Goal: Task Accomplishment & Management: Use online tool/utility

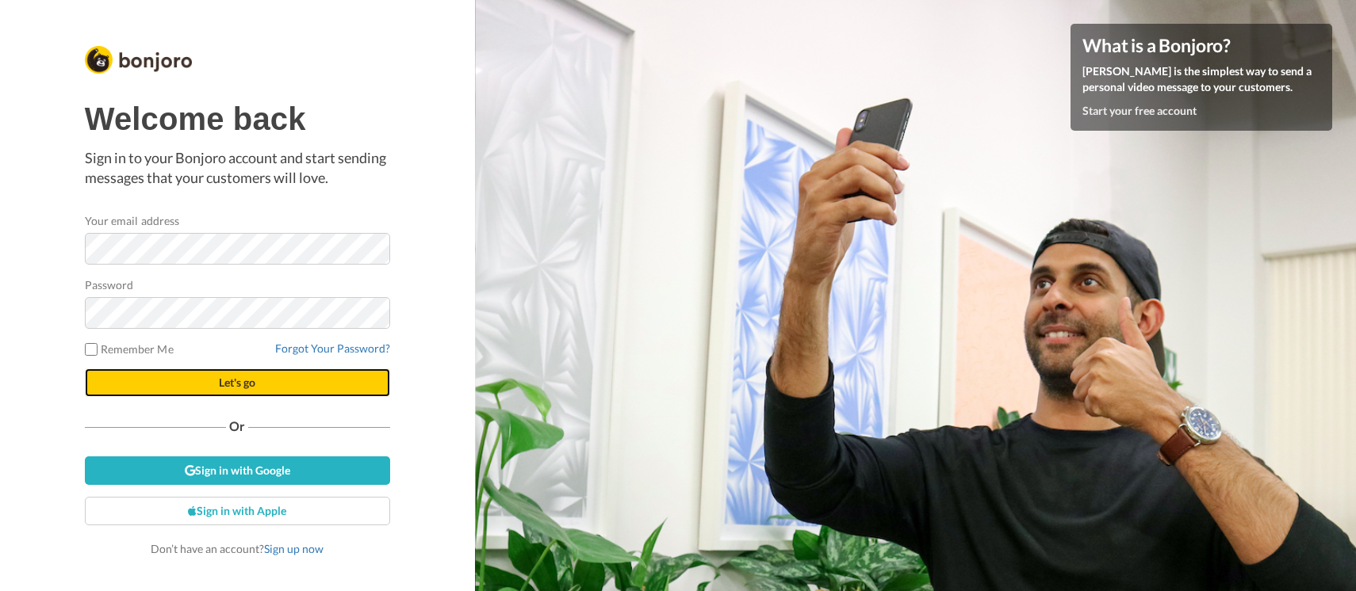
click at [267, 375] on button "Let's go" at bounding box center [237, 383] width 305 height 29
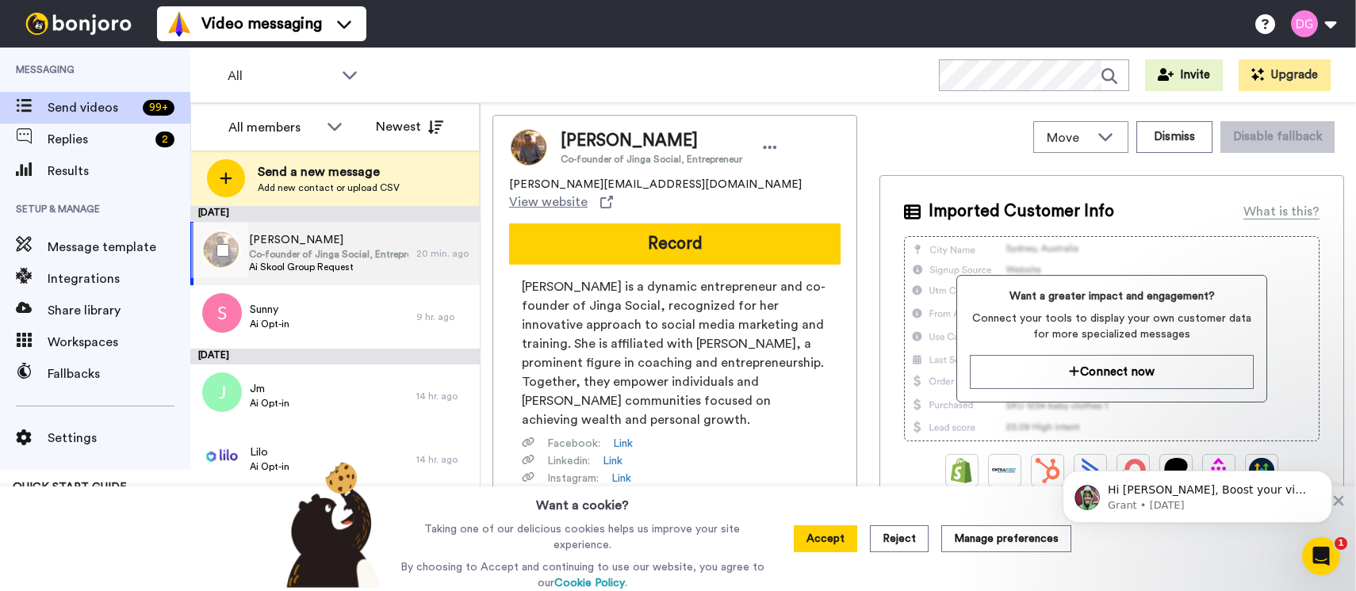
click at [374, 268] on span "Ai Skool Group Request" at bounding box center [328, 267] width 159 height 13
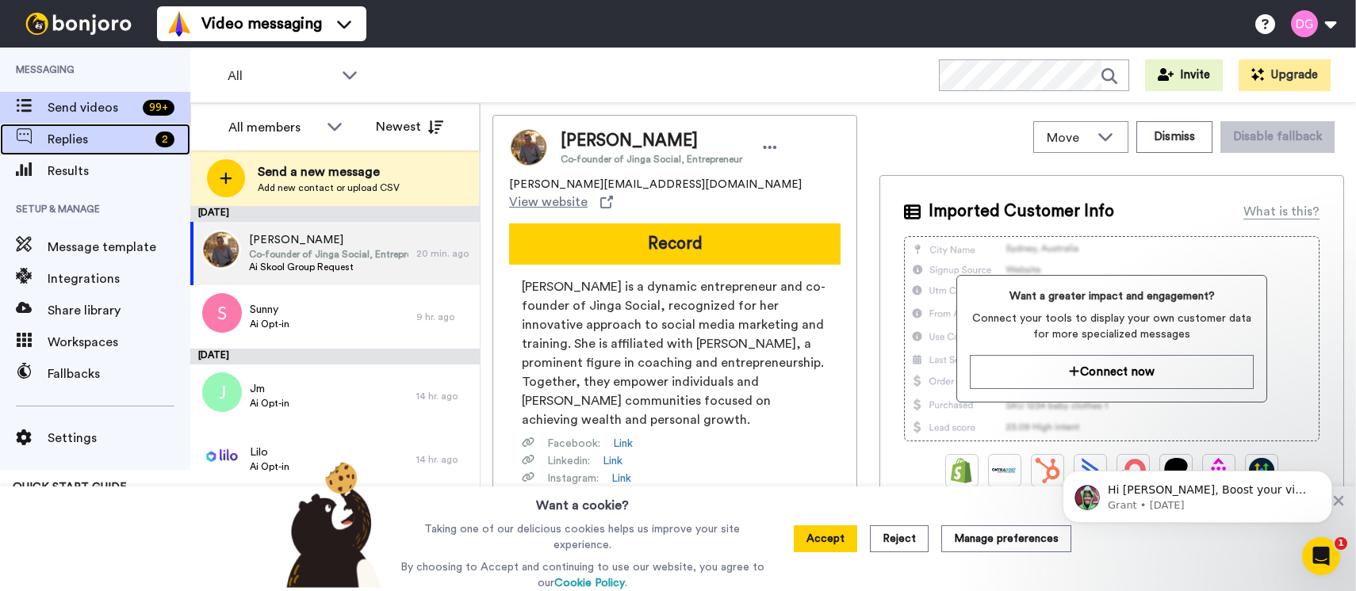
click at [113, 128] on div "Replies 2" at bounding box center [95, 140] width 190 height 32
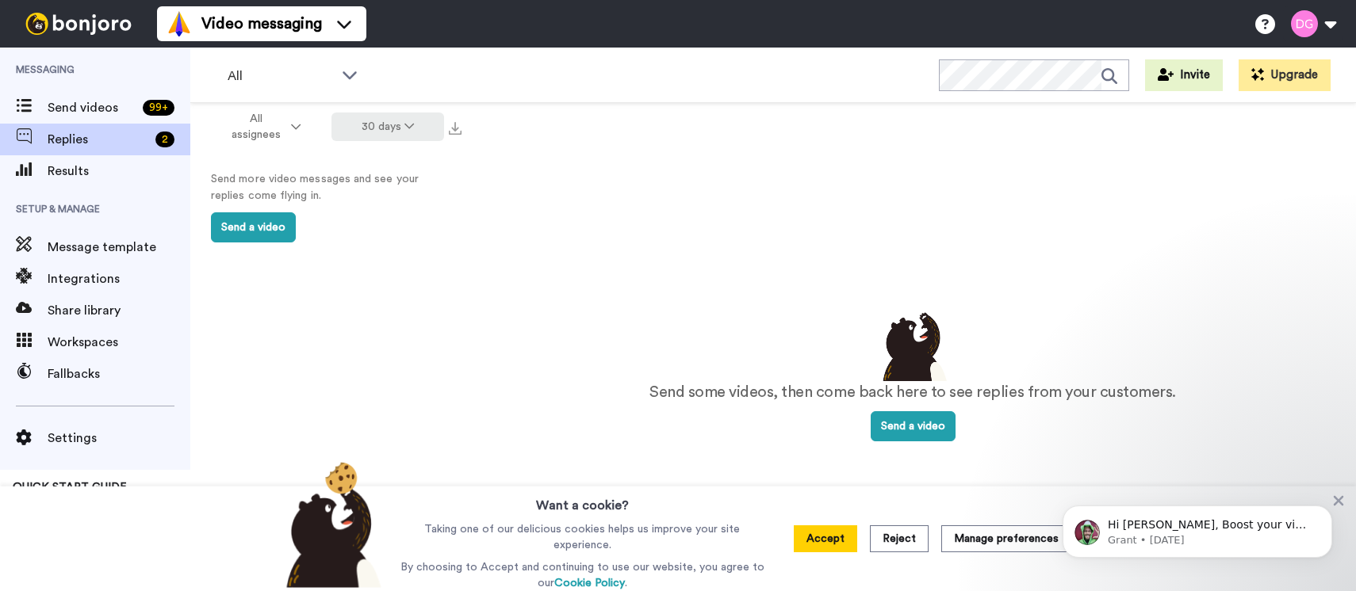
click at [390, 124] on button "30 days" at bounding box center [387, 127] width 113 height 29
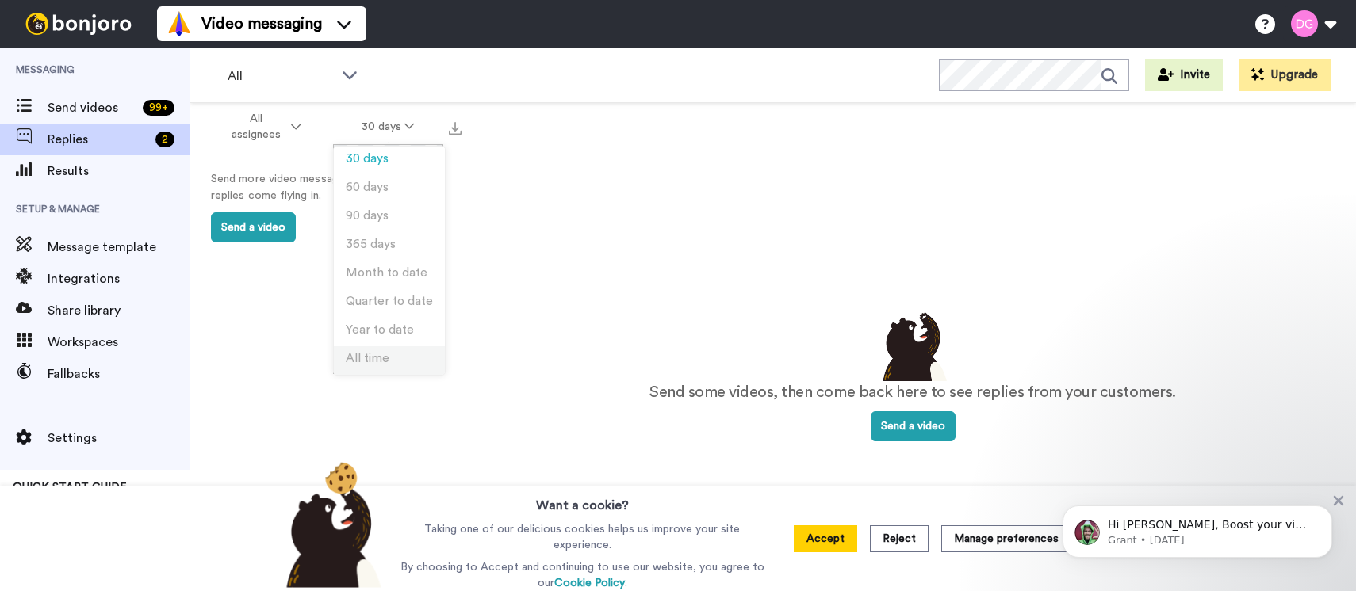
click at [387, 365] on span "All time" at bounding box center [368, 359] width 44 height 12
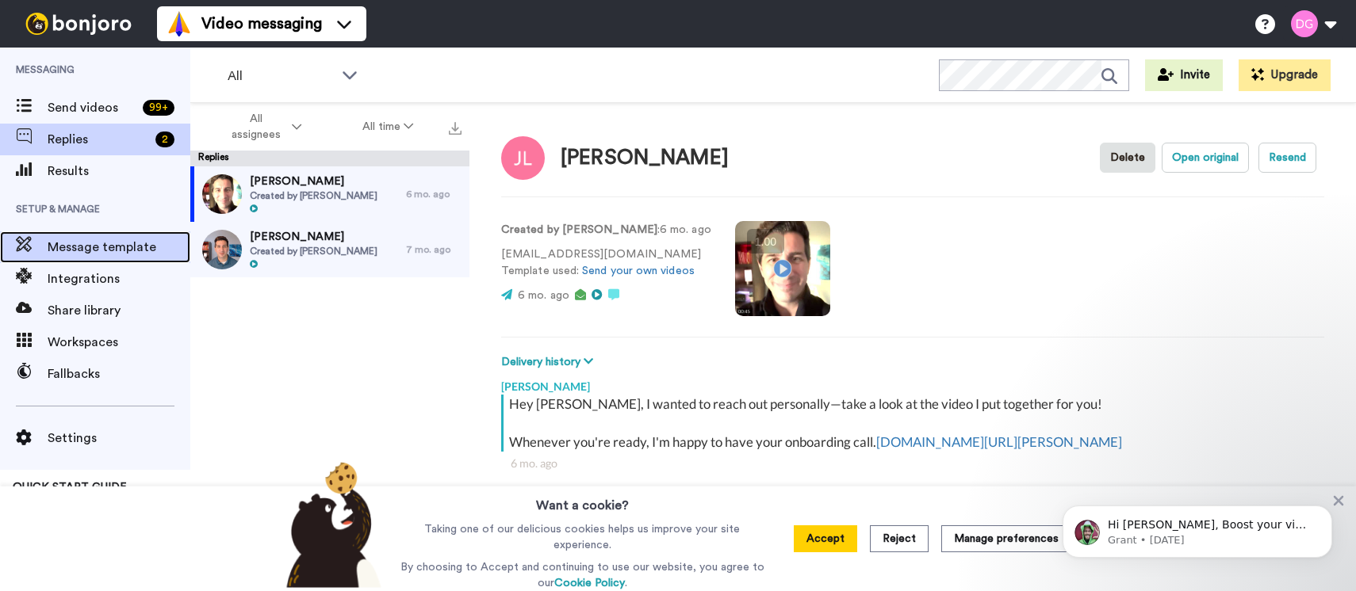
click at [88, 235] on div "Message template" at bounding box center [95, 247] width 190 height 32
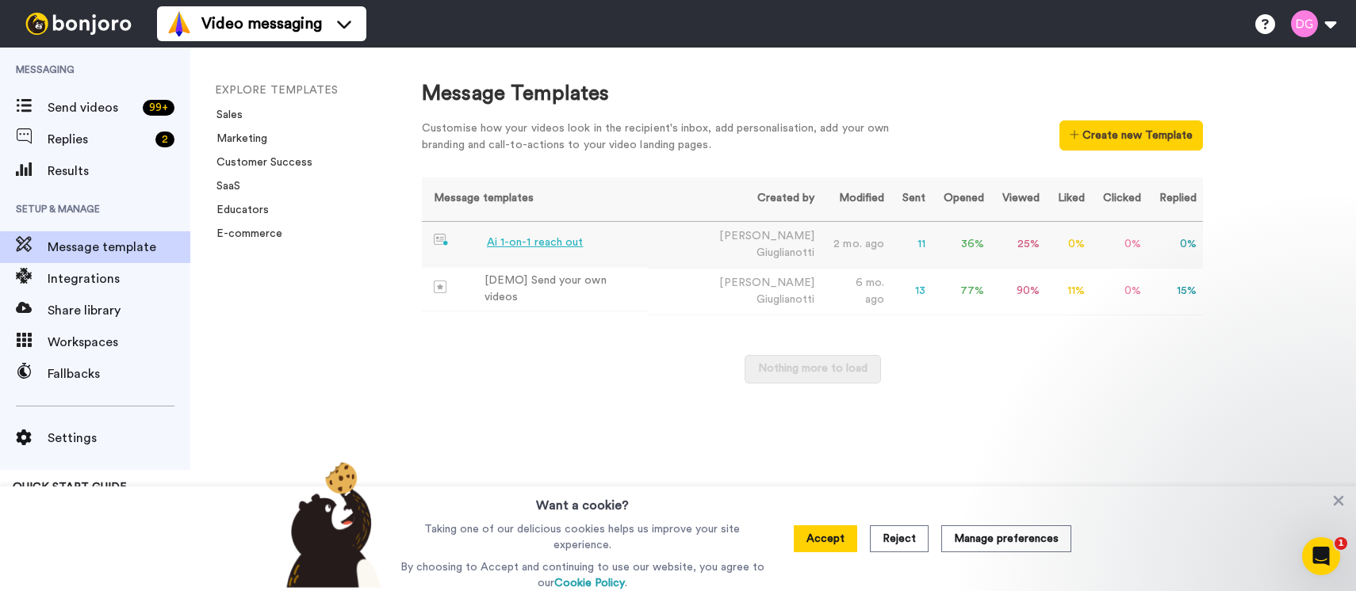
click at [635, 237] on td "Ai 1-on-1 reach out" at bounding box center [535, 244] width 226 height 44
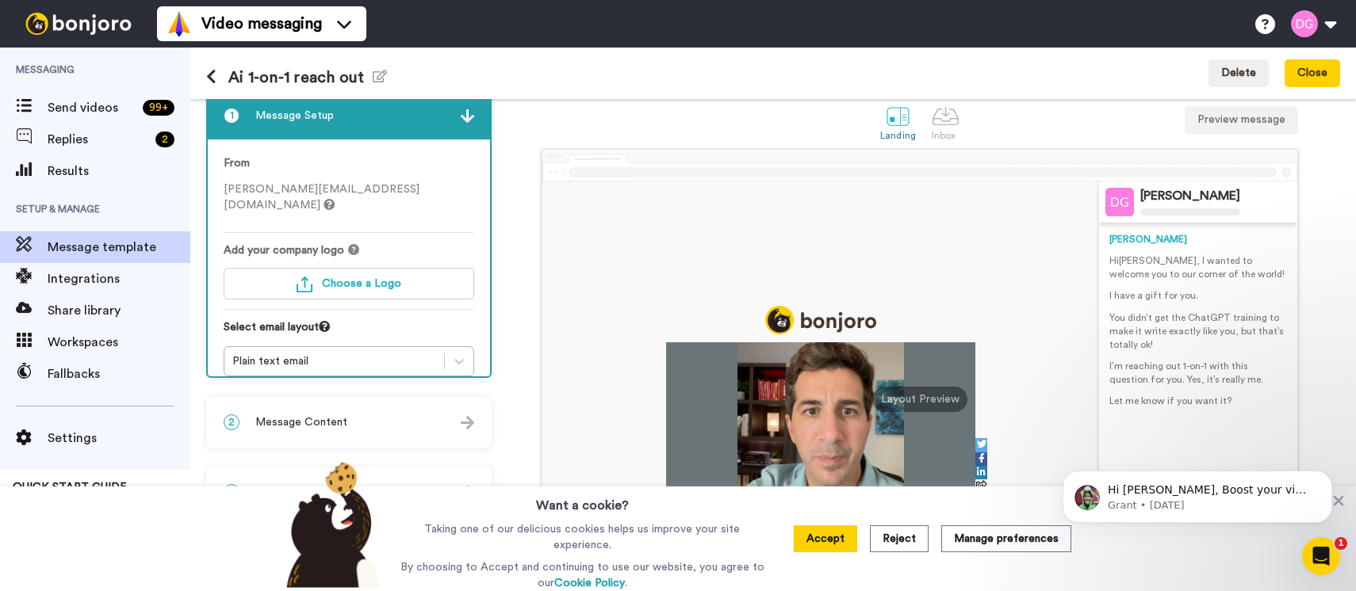
scroll to position [18, 0]
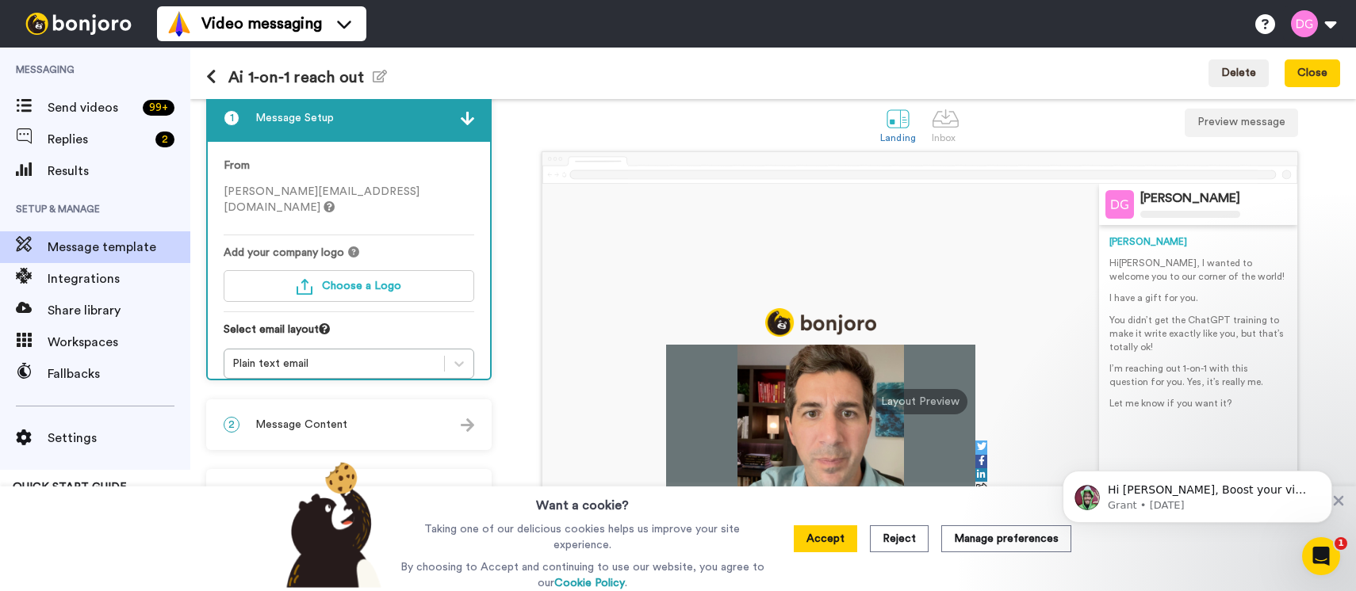
click at [208, 78] on icon at bounding box center [211, 77] width 10 height 16
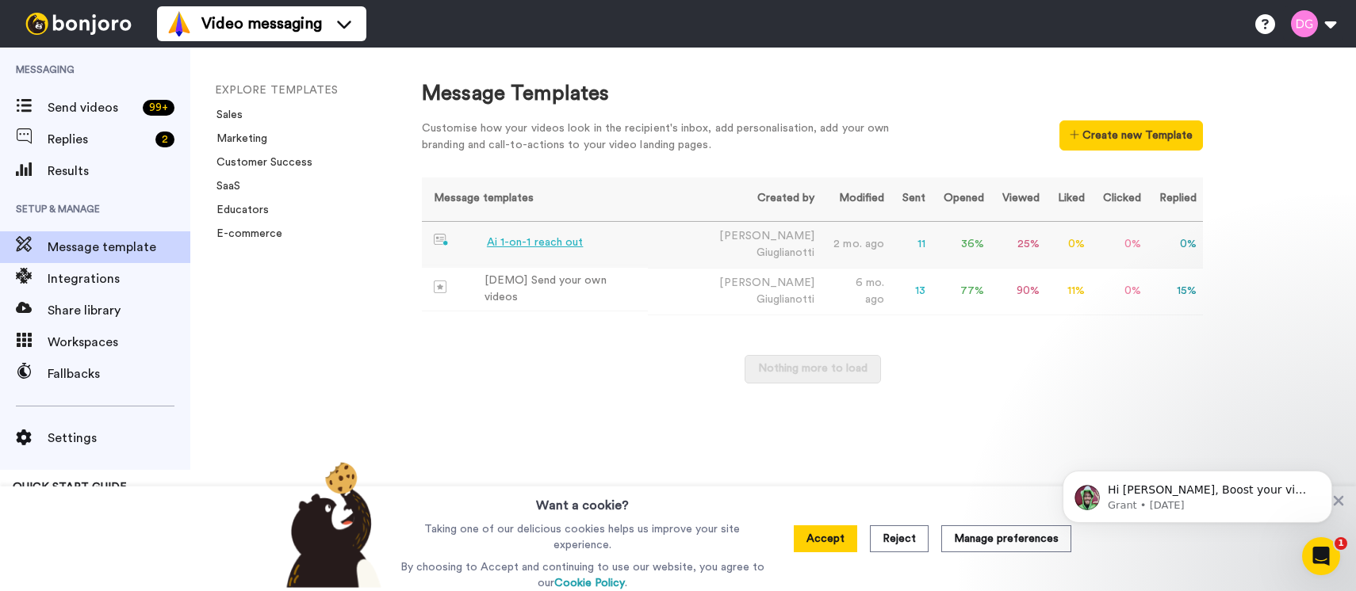
click at [591, 235] on td "Ai 1-on-1 reach out" at bounding box center [535, 244] width 226 height 44
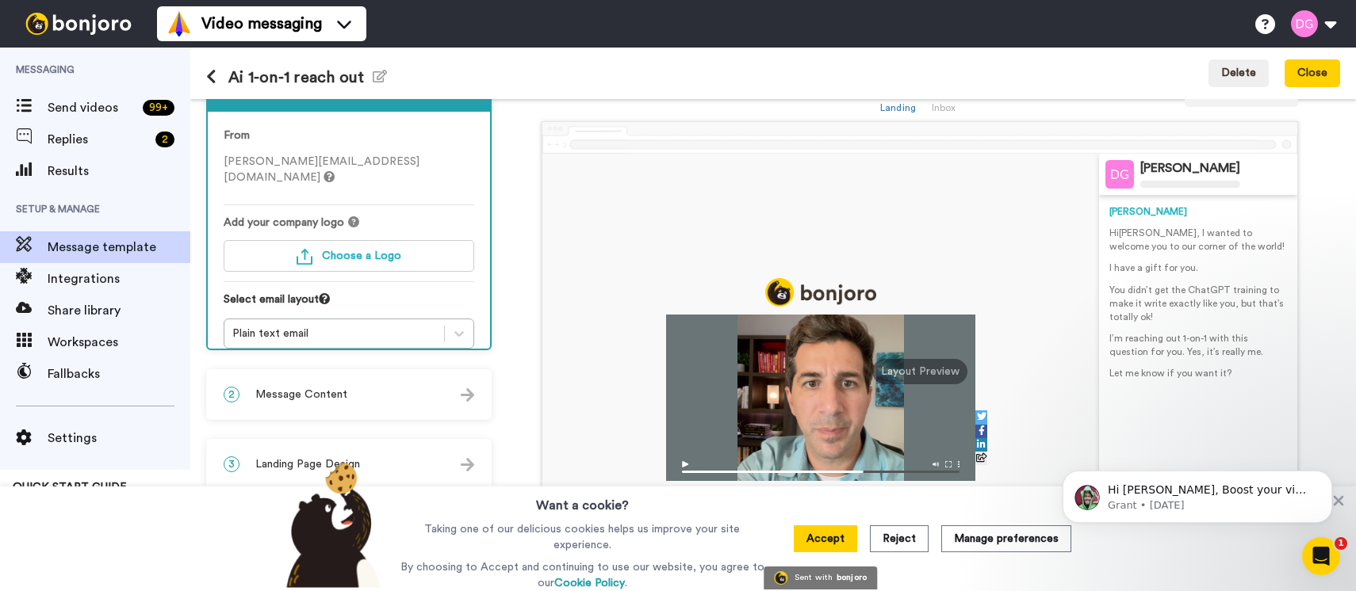
scroll to position [54, 0]
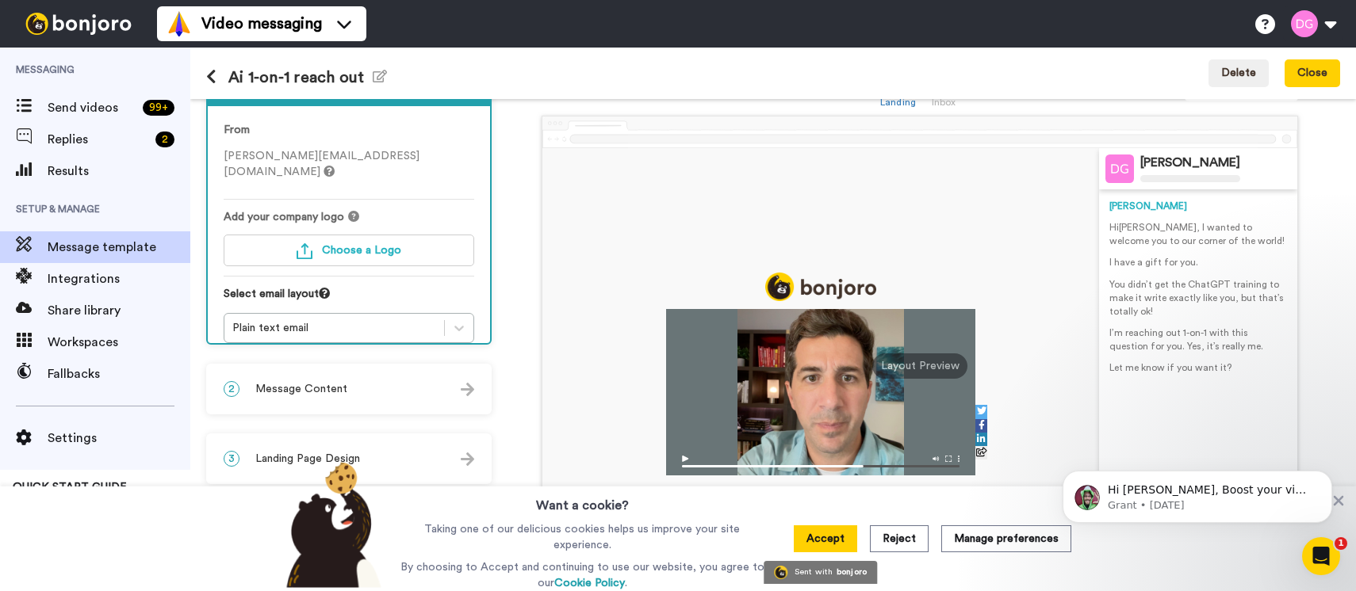
drag, startPoint x: 1146, startPoint y: 227, endPoint x: 1250, endPoint y: 377, distance: 182.3
click at [1250, 377] on div "Dan Hi Tom , I wanted to welcome you to our corner of the world! I have a gift …" at bounding box center [1198, 289] width 178 height 201
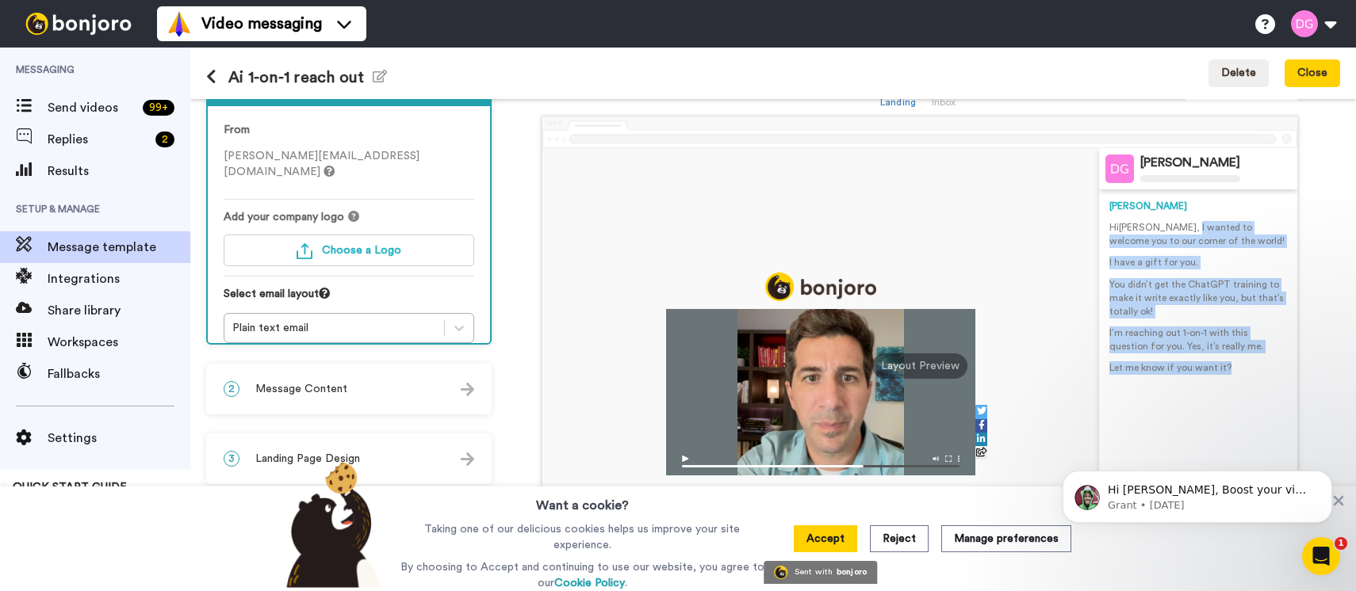
drag, startPoint x: 1250, startPoint y: 377, endPoint x: 1144, endPoint y: 228, distance: 182.4
click at [1144, 228] on div "Dan Hi Tom , I wanted to welcome you to our corner of the world! I have a gift …" at bounding box center [1198, 289] width 178 height 201
copy div "I wanted to welcome you to our corner of the world! I have a gift for you. You …"
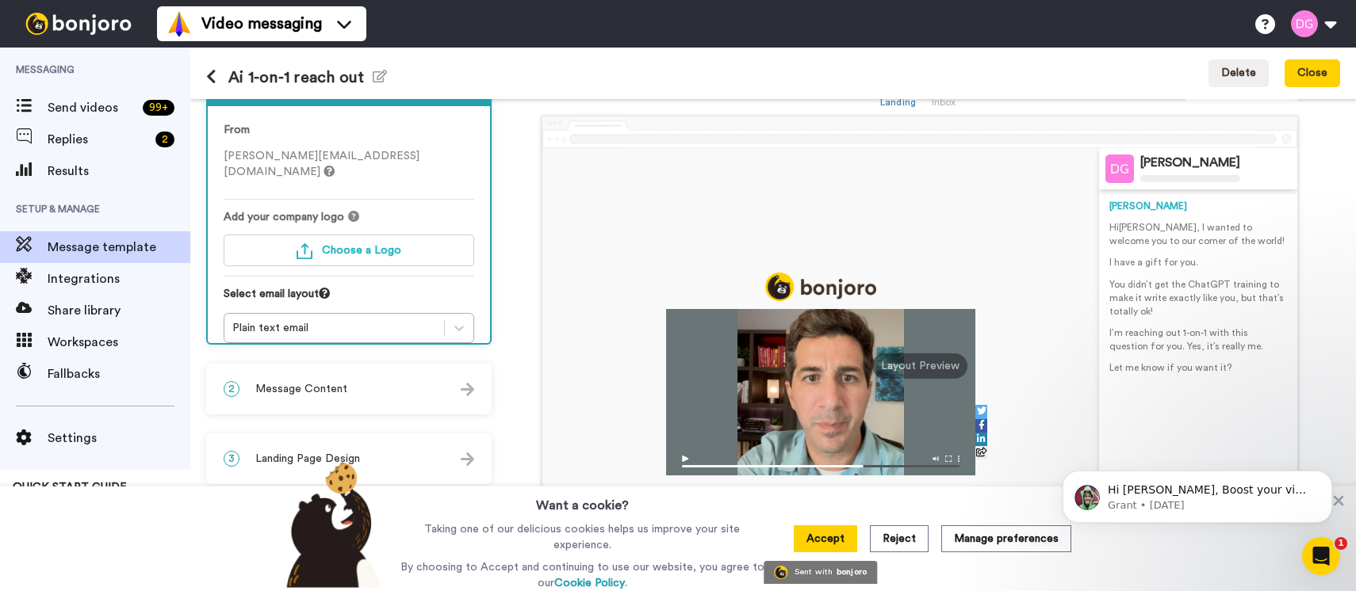
click at [201, 76] on div "Ai 1-on-1 reach out Edit name Delete Close" at bounding box center [772, 74] width 1165 height 52
click at [214, 78] on icon at bounding box center [211, 77] width 10 height 16
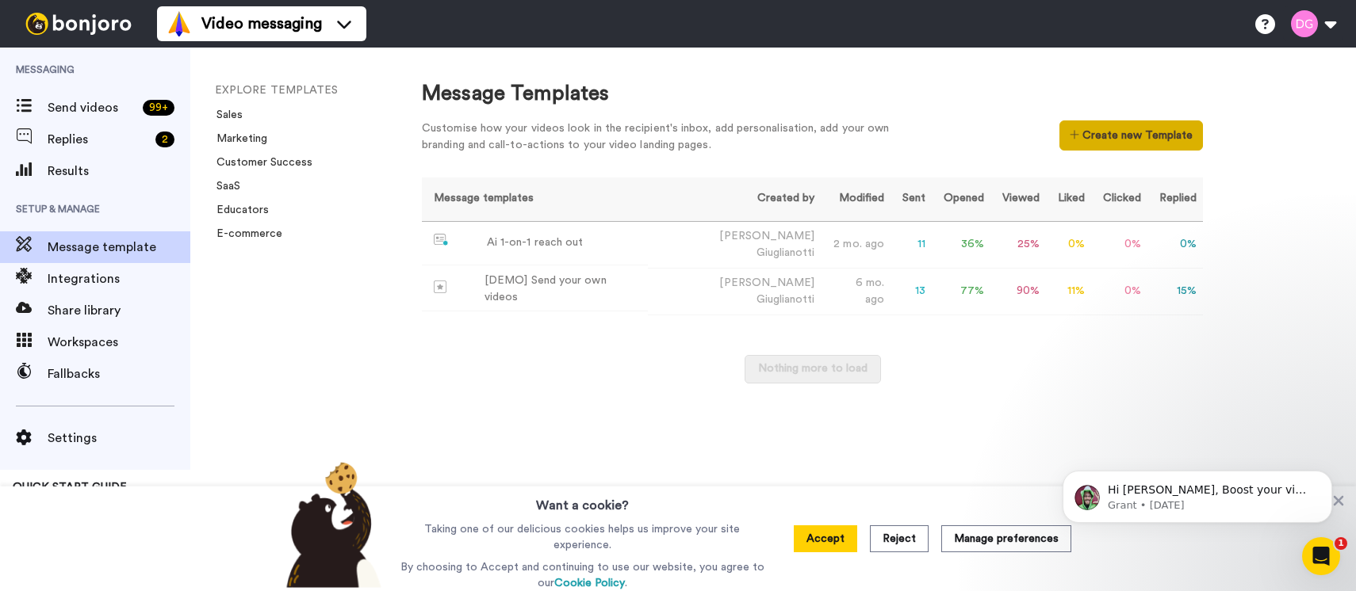
click at [1096, 140] on button "Create new Template" at bounding box center [1130, 136] width 143 height 30
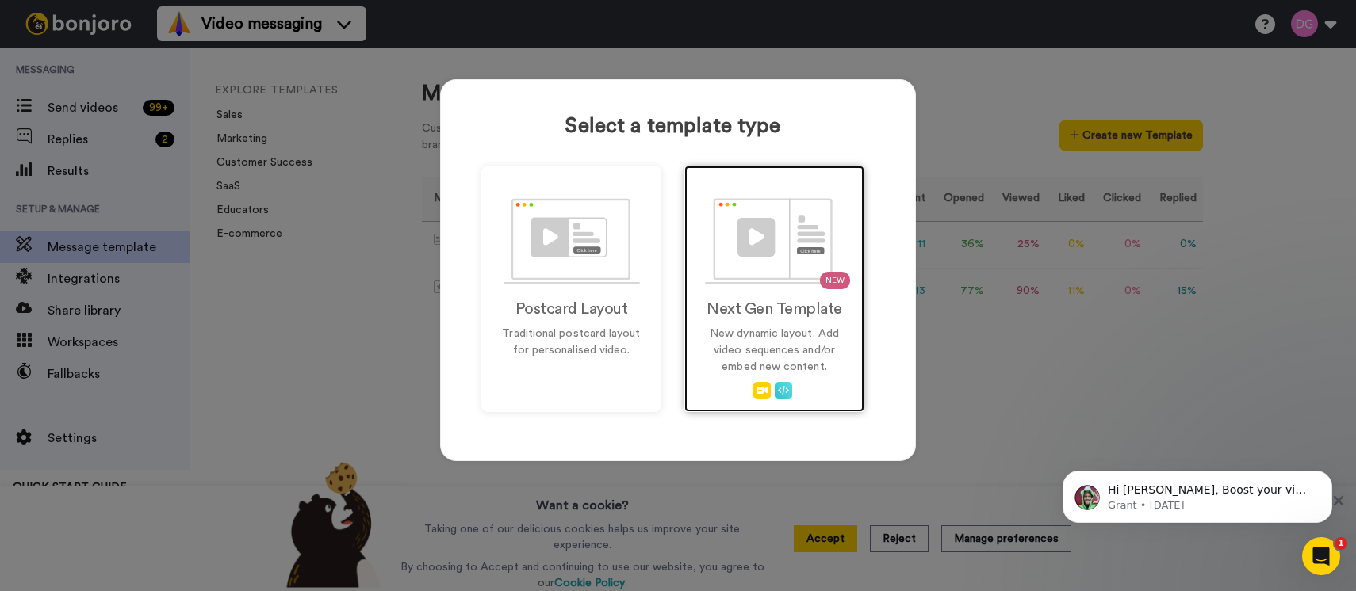
click at [729, 331] on p "New dynamic layout. Add video sequences and/or embed new content." at bounding box center [774, 351] width 147 height 50
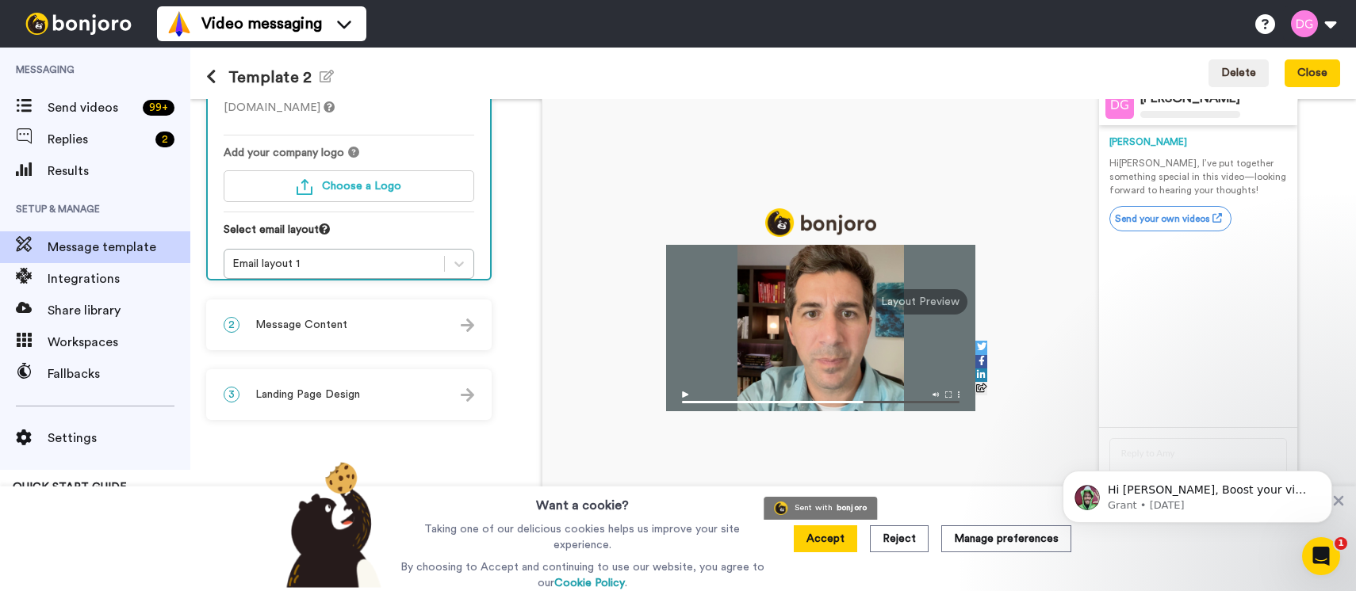
scroll to position [118, 0]
click at [374, 256] on div "Email layout 1" at bounding box center [334, 264] width 204 height 16
click at [356, 325] on div "2 Message Content" at bounding box center [349, 325] width 282 height 48
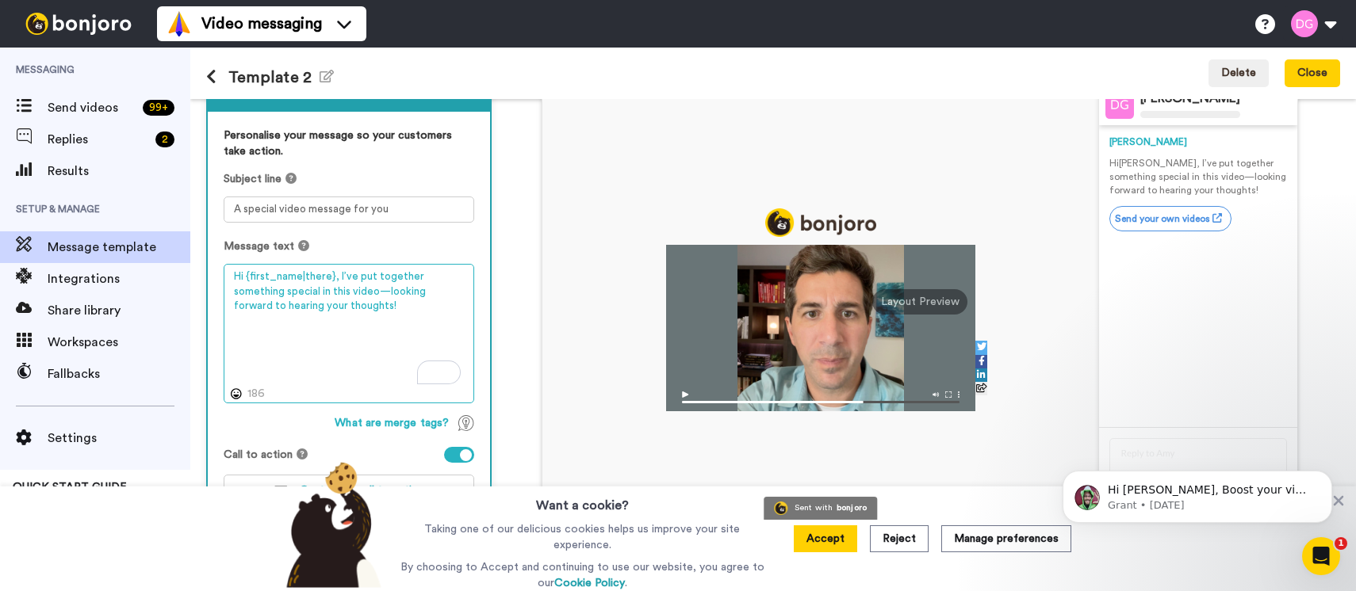
drag, startPoint x: 373, startPoint y: 309, endPoint x: 350, endPoint y: 303, distance: 23.1
click at [350, 303] on textarea "Hi {first_name|there}, I’ve put together something special in this video—lookin…" at bounding box center [349, 334] width 251 height 140
drag, startPoint x: 360, startPoint y: 303, endPoint x: 336, endPoint y: 279, distance: 33.6
click at [336, 279] on textarea "Hi {first_name|there}, I’ve put together something special in this video—lookin…" at bounding box center [349, 334] width 251 height 140
click at [349, 281] on textarea "Hi {first_name|there}, I’ve put together something special in this video—lookin…" at bounding box center [349, 334] width 251 height 140
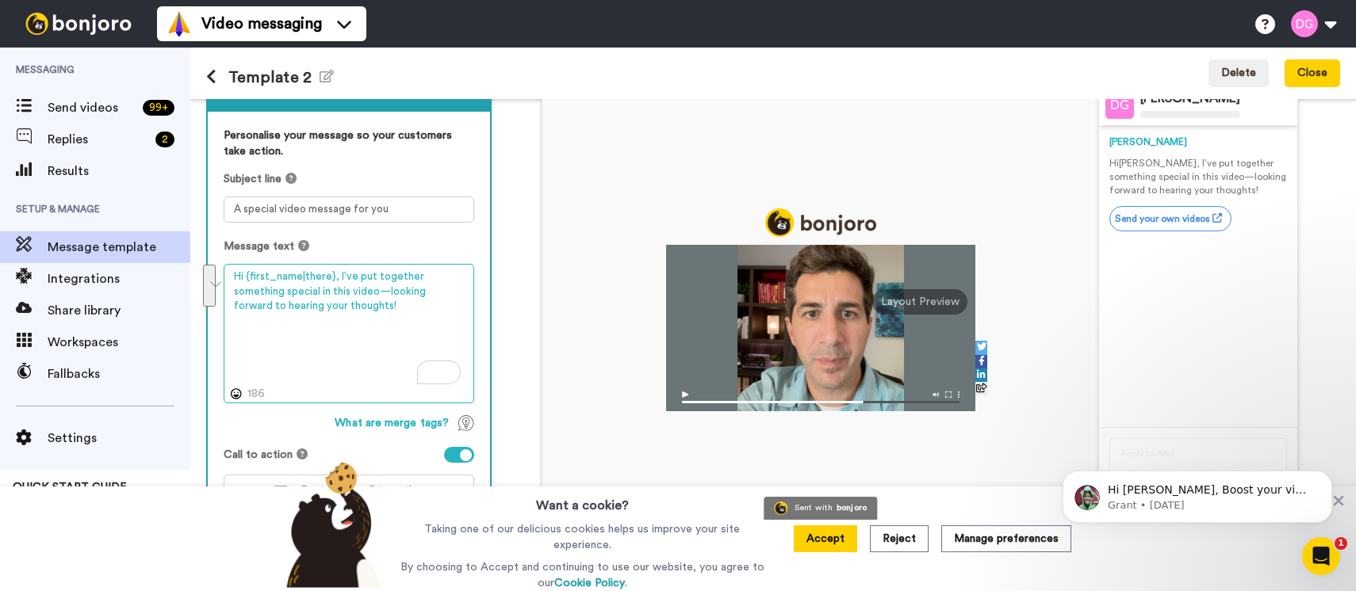
drag, startPoint x: 335, startPoint y: 277, endPoint x: 386, endPoint y: 314, distance: 63.6
click at [389, 314] on textarea "Hi {first_name|there}, I’ve put together something special in this video—lookin…" at bounding box center [349, 334] width 251 height 140
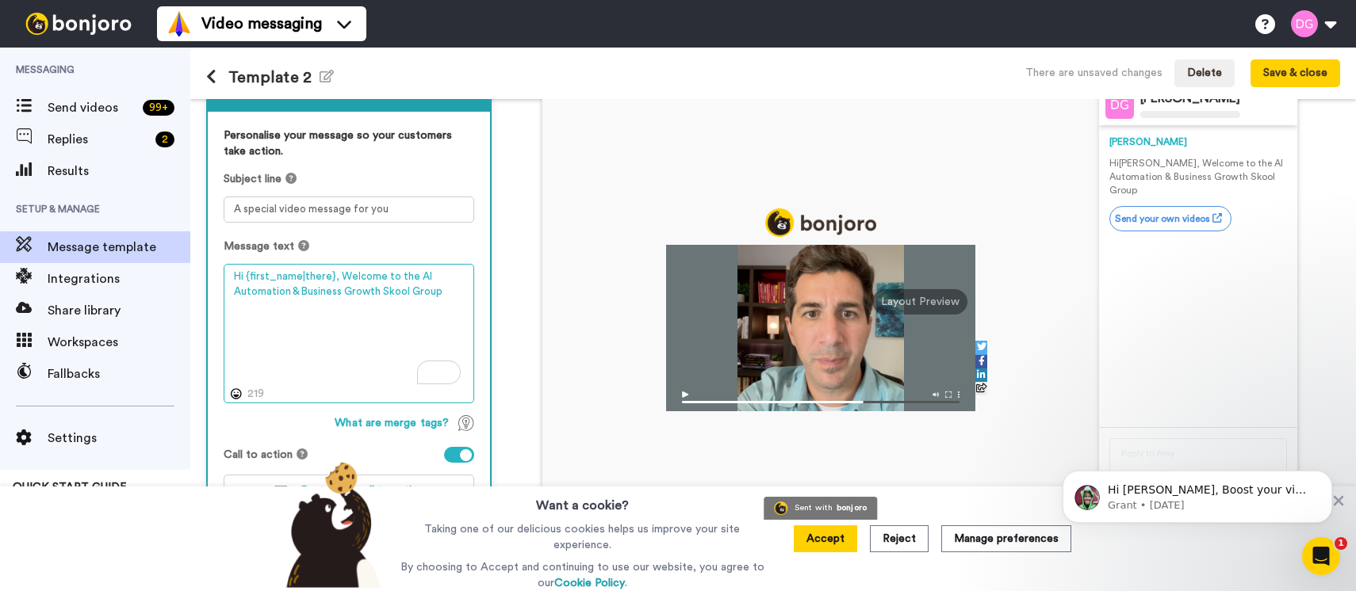
click at [338, 273] on textarea "Hi {first_name|there}, Welcome to the AI Automation & Business Growth Skool Gro…" at bounding box center [349, 334] width 251 height 140
click at [372, 305] on textarea "Hi {first_name|there}, I wanted to personally welcome to the AI Automation & Bu…" at bounding box center [349, 334] width 251 height 140
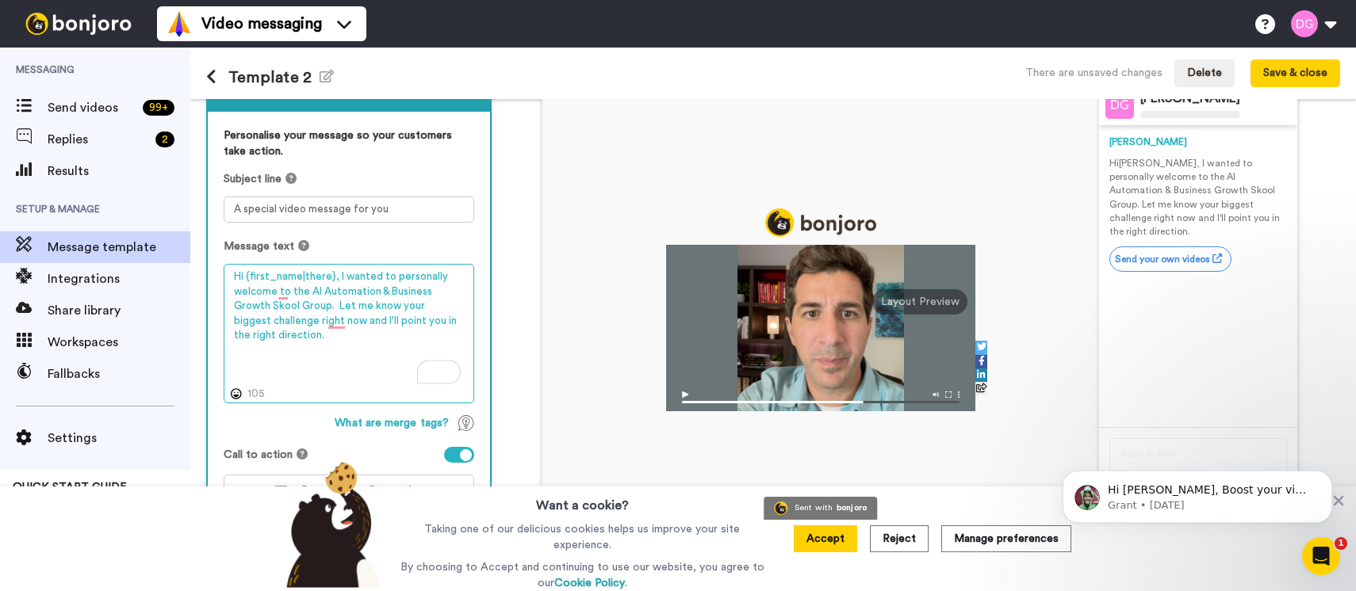
click at [277, 321] on textarea "Hi {first_name|there}, I wanted to personally welcome to the AI Automation & Bu…" at bounding box center [349, 334] width 251 height 140
click at [410, 322] on textarea "Hi {first_name|there}, I wanted to personally welcome to the AI Automation & Bu…" at bounding box center [349, 334] width 251 height 140
click at [433, 323] on textarea "Hi {first_name|there}, I wanted to personally welcome to the AI Automation & Bu…" at bounding box center [349, 334] width 251 height 140
click at [388, 273] on textarea "Hi {first_name|there}, I wanted to personally welcome to the AI Automation & Bu…" at bounding box center [349, 334] width 251 height 140
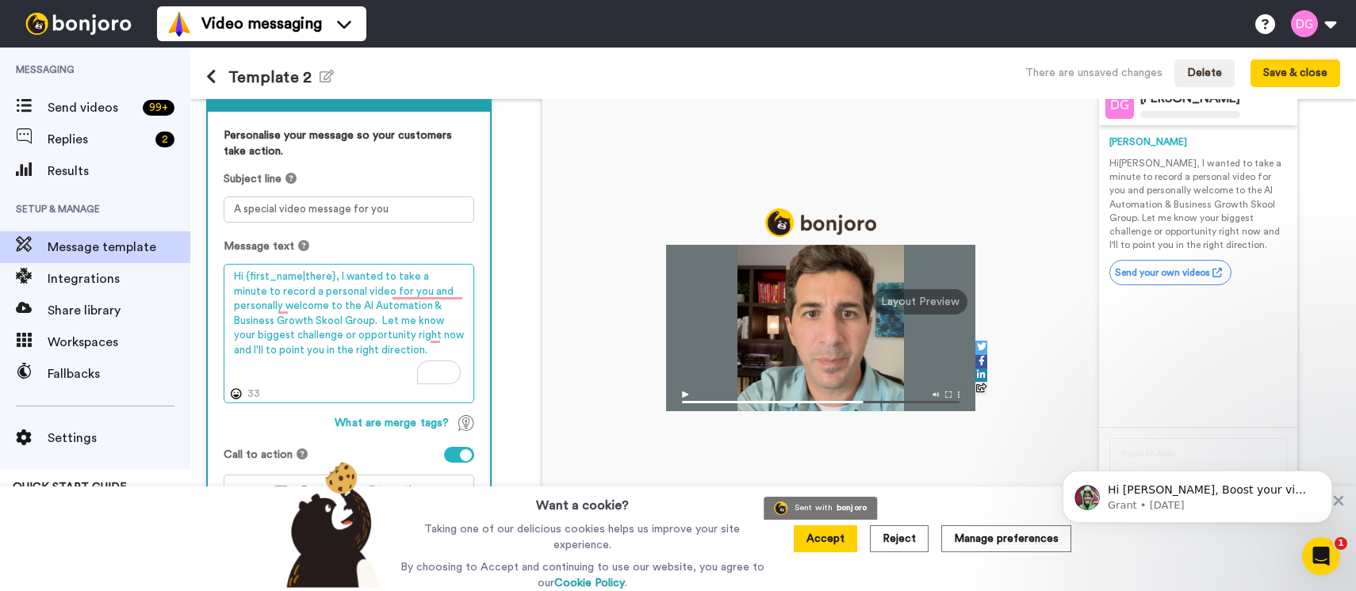
drag, startPoint x: 414, startPoint y: 290, endPoint x: 466, endPoint y: 291, distance: 52.3
click at [466, 291] on textarea "Hi {first_name|there}, I wanted to take a minute to record a personal video for…" at bounding box center [349, 334] width 251 height 140
click at [327, 350] on textarea "Hi {first_name|there}, I wanted to take a minute to record a personal video for…" at bounding box center [349, 334] width 251 height 140
click at [369, 339] on textarea "Hi {first_name|there}, I wanted to take a minute to record a personal video for…" at bounding box center [349, 334] width 251 height 140
click at [363, 365] on textarea "Hi {first_name|there}, I wanted to take a minute to record a personal video for…" at bounding box center [349, 334] width 251 height 140
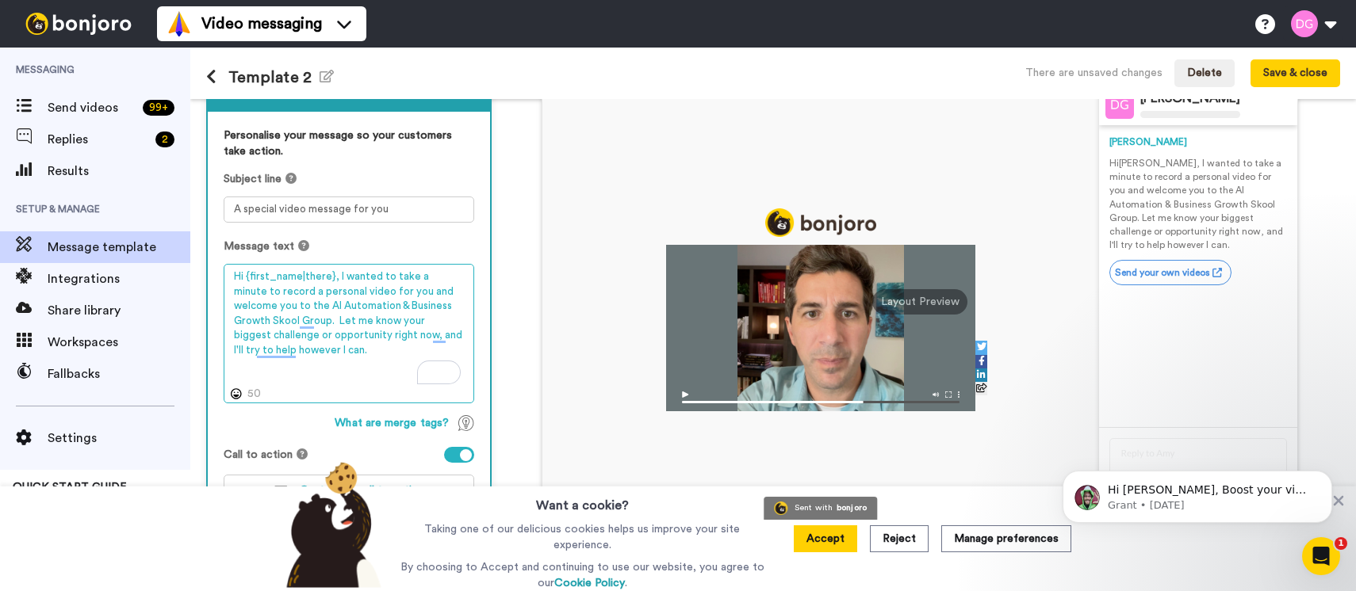
scroll to position [144, 0]
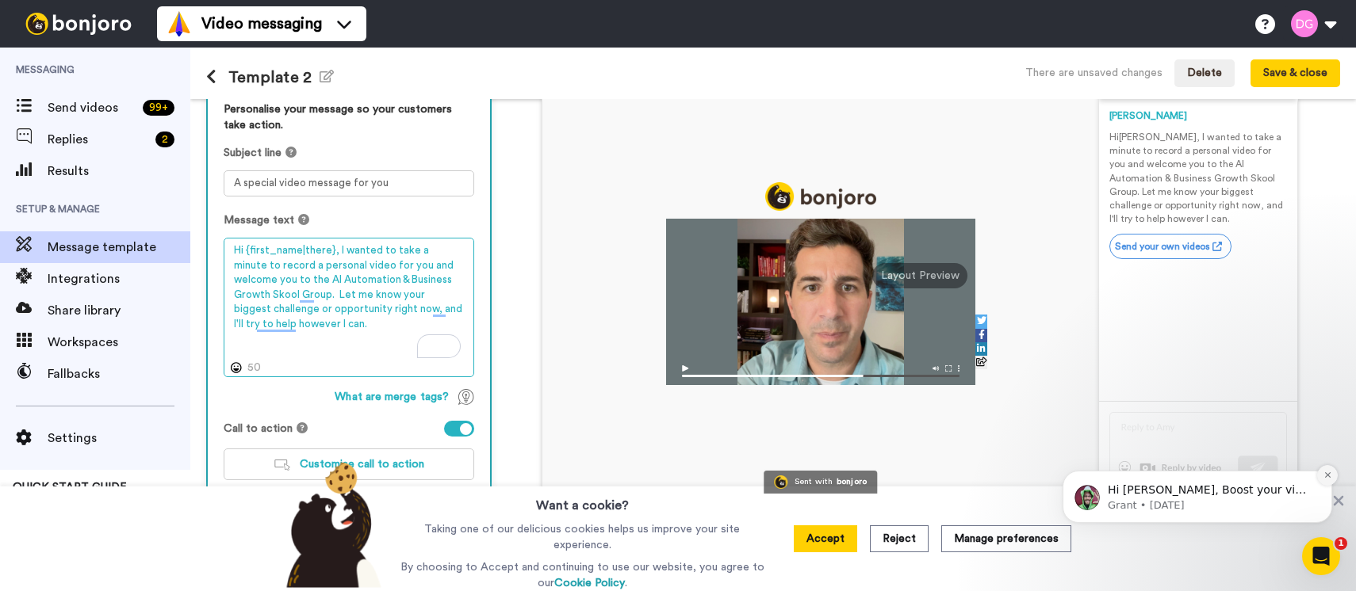
type textarea "Hi {first_name|there}, I wanted to take a minute to record a personal video for…"
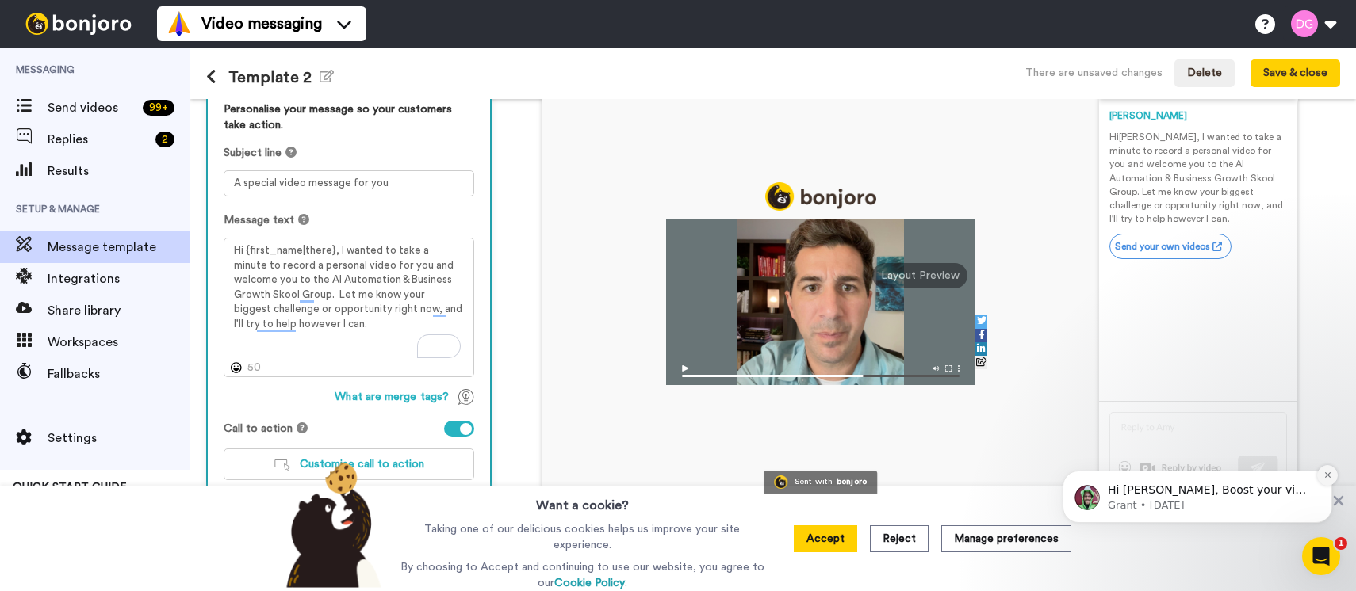
click at [1329, 475] on icon "Dismiss notification" at bounding box center [1327, 475] width 9 height 9
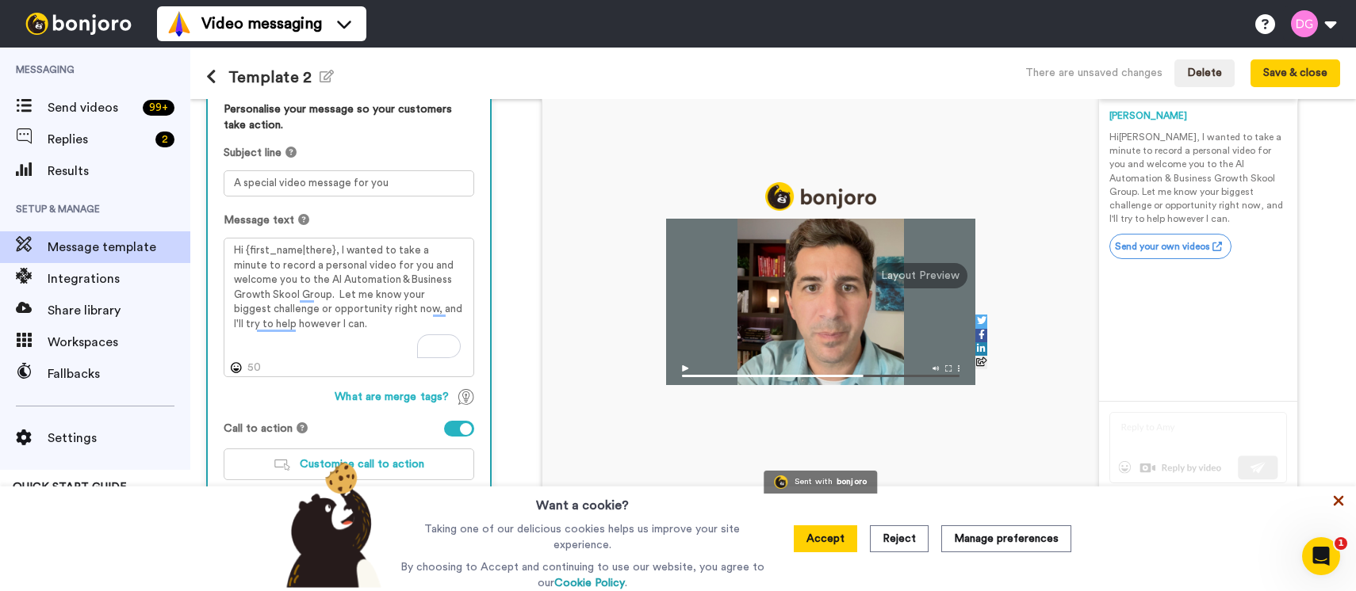
click at [1336, 507] on icon at bounding box center [1338, 501] width 16 height 16
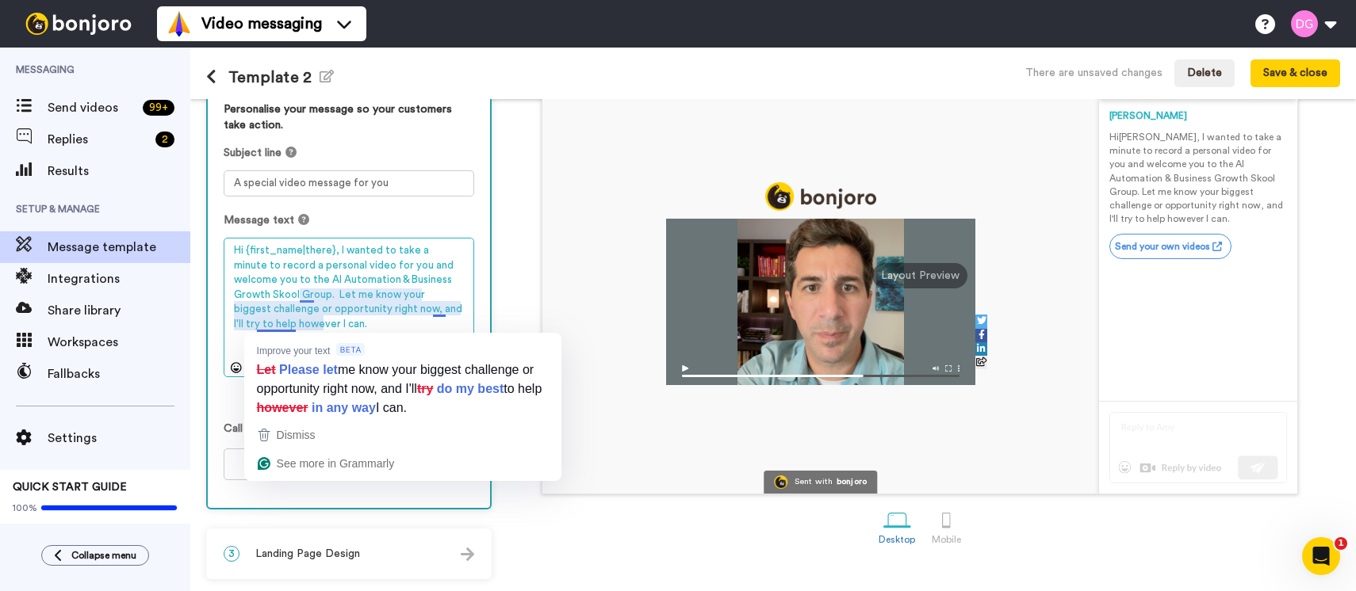
click at [354, 323] on textarea "Hi {first_name|there}, I wanted to take a minute to record a personal video for…" at bounding box center [349, 308] width 251 height 140
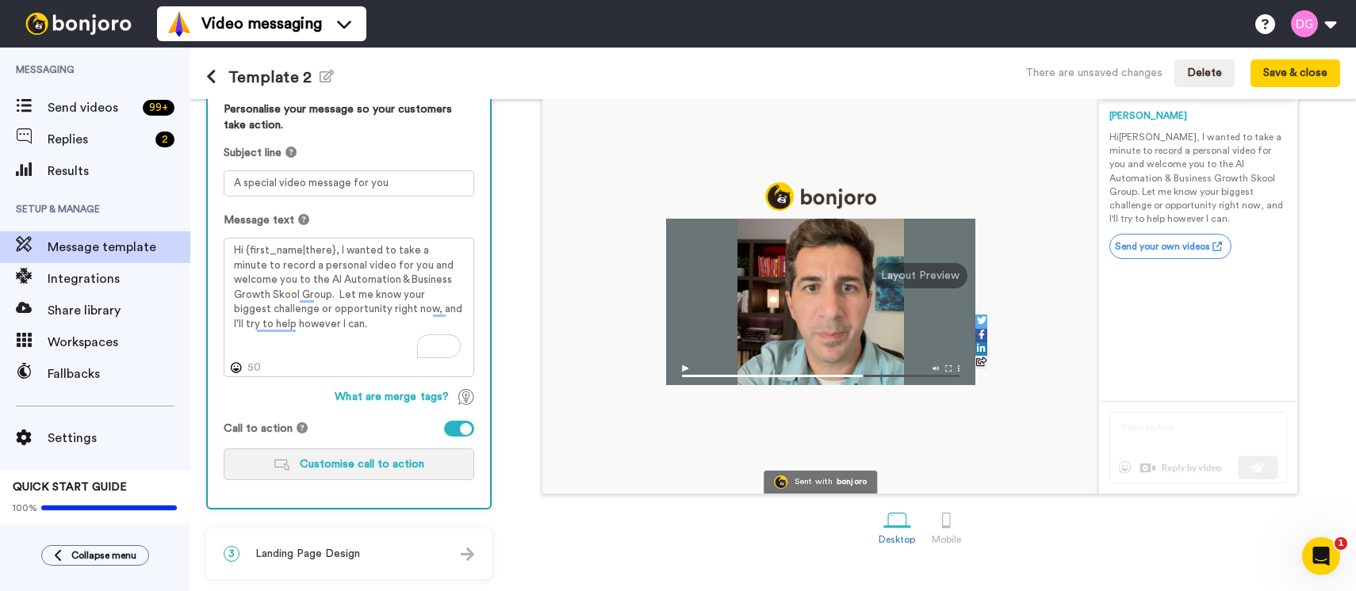
click at [364, 451] on button "Customise call to action" at bounding box center [349, 465] width 251 height 32
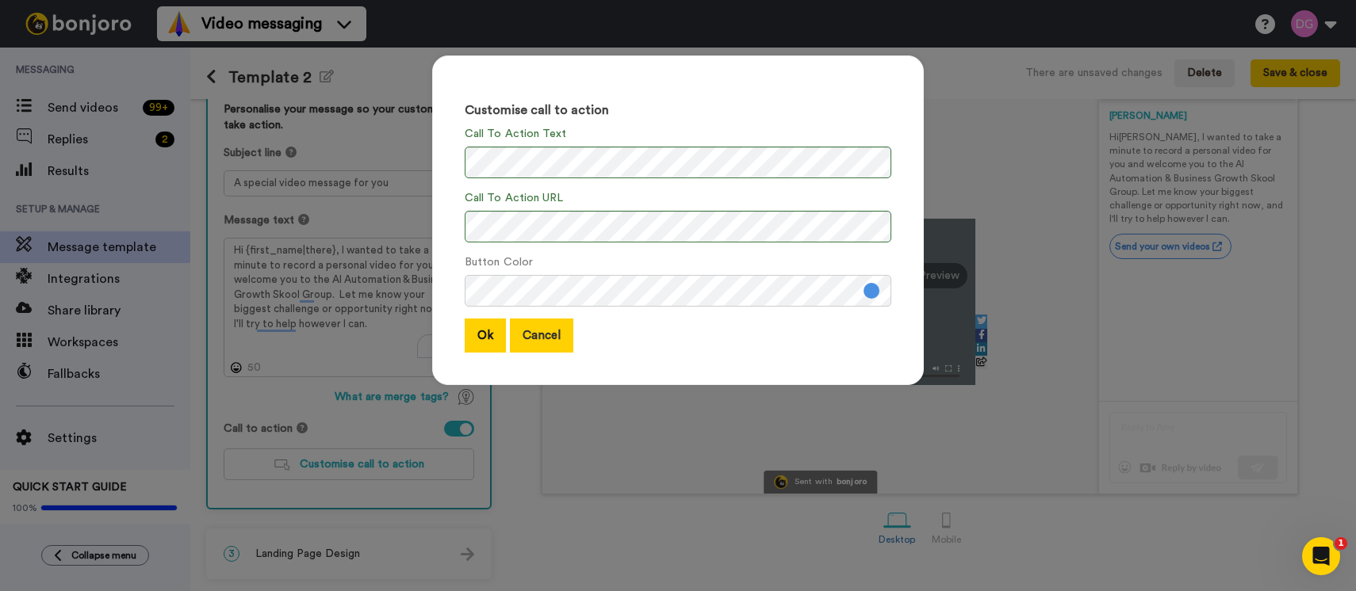
click at [537, 331] on button "Cancel" at bounding box center [541, 336] width 63 height 34
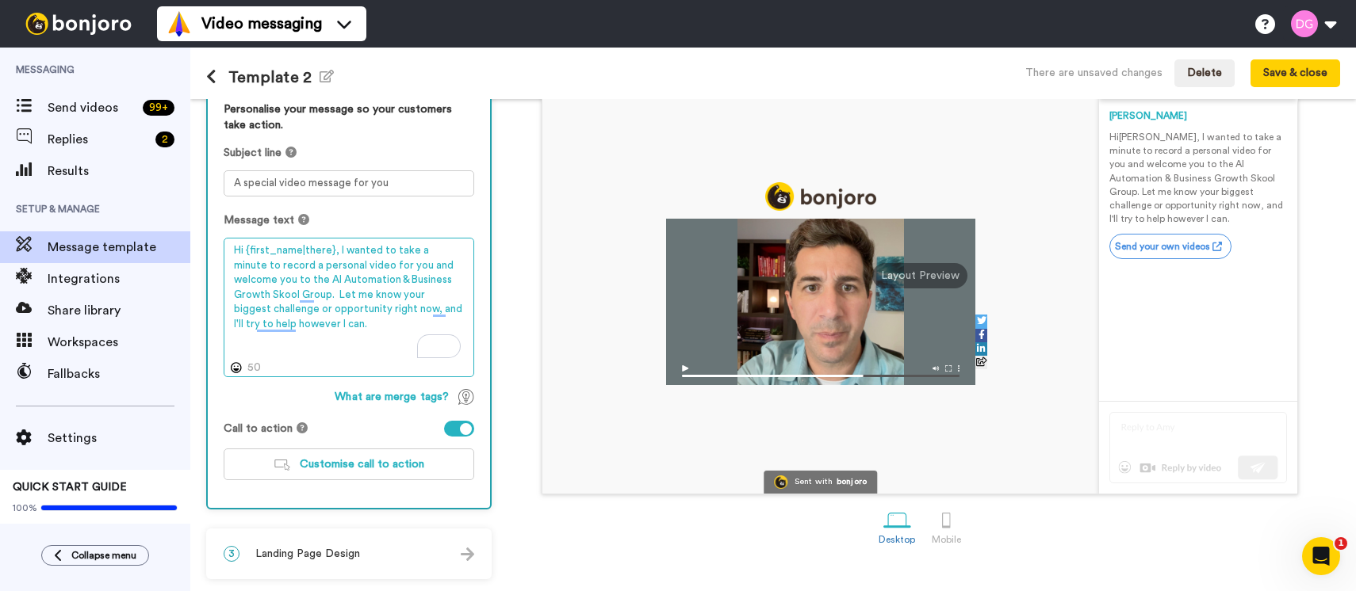
click at [331, 336] on textarea "Hi {first_name|there}, I wanted to take a minute to record a personal video for…" at bounding box center [349, 308] width 251 height 140
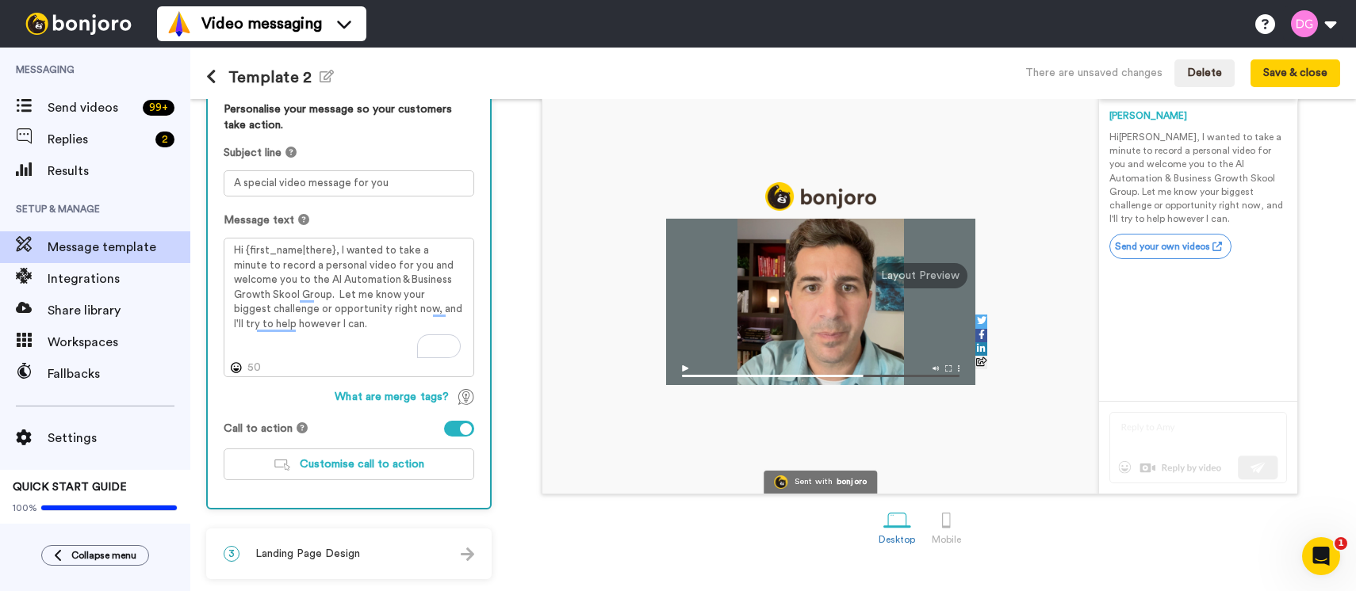
click at [459, 422] on div at bounding box center [459, 429] width 30 height 16
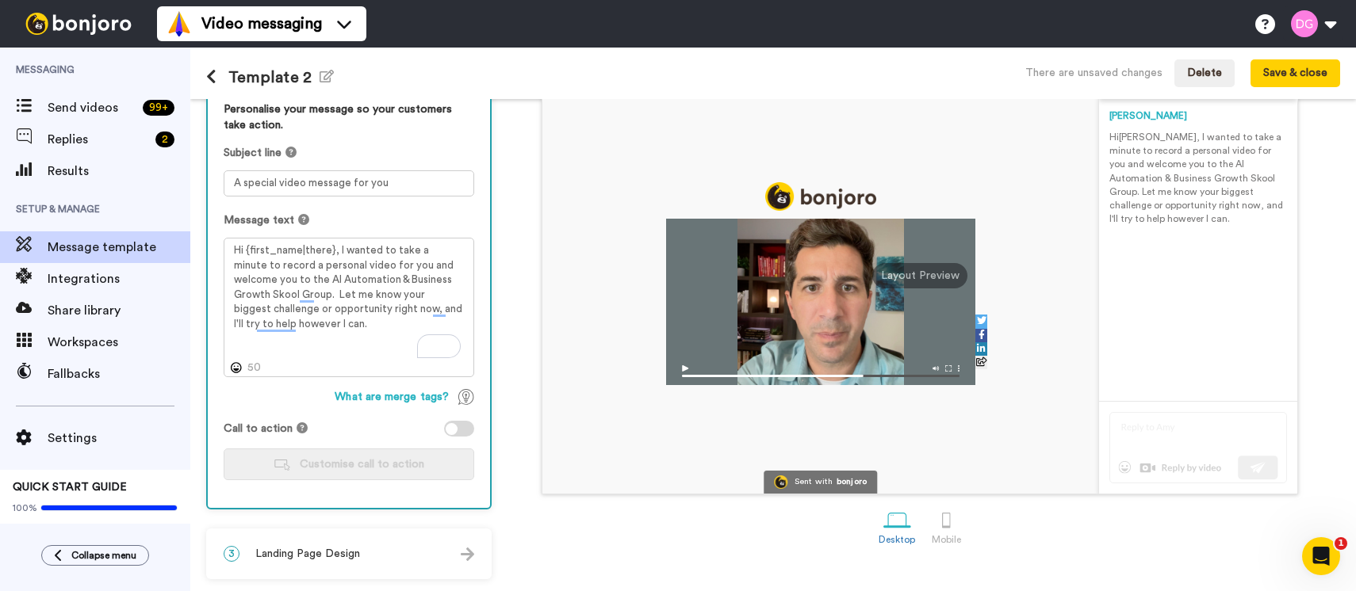
scroll to position [0, 0]
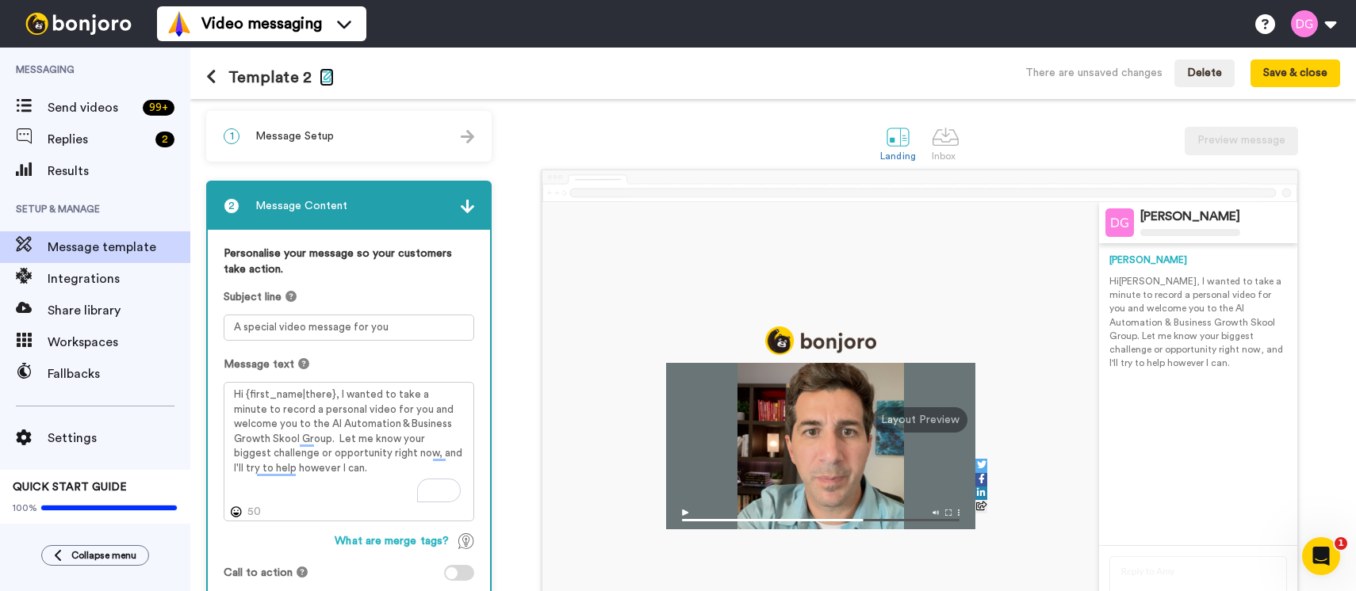
click at [323, 74] on icon "button" at bounding box center [326, 76] width 14 height 13
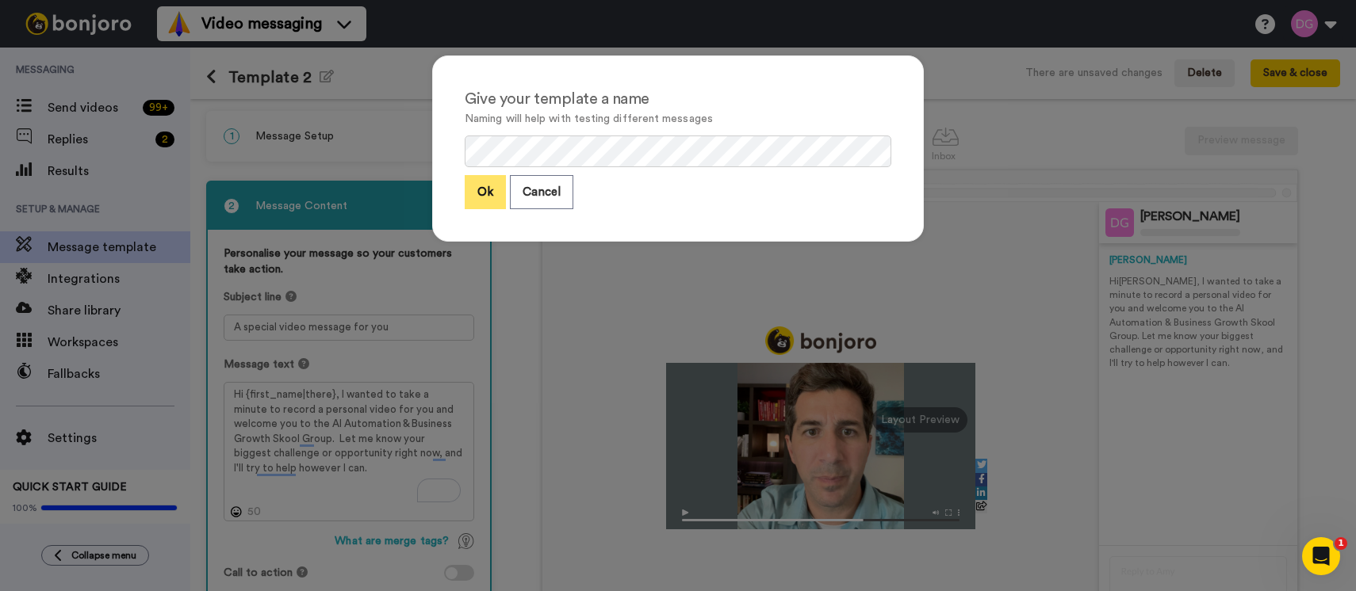
click at [481, 194] on button "Ok" at bounding box center [485, 192] width 41 height 34
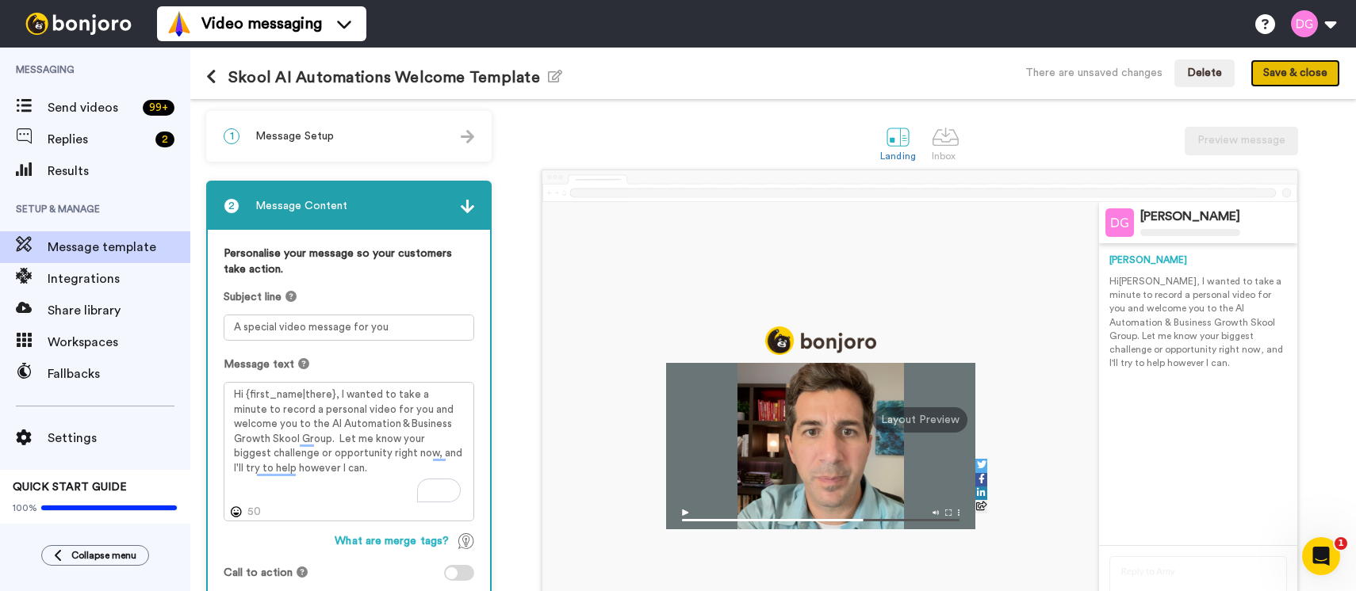
click at [1295, 78] on button "Save & close" at bounding box center [1295, 73] width 90 height 29
